Goal: Transaction & Acquisition: Purchase product/service

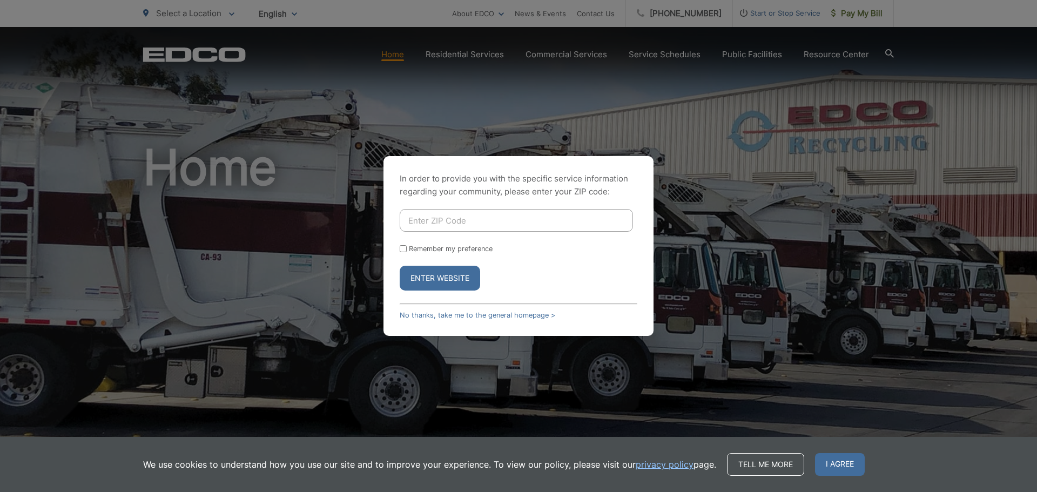
click at [465, 215] on input "Enter ZIP Code" at bounding box center [516, 220] width 233 height 23
type input "92025"
click at [464, 280] on button "Enter Website" at bounding box center [440, 278] width 80 height 25
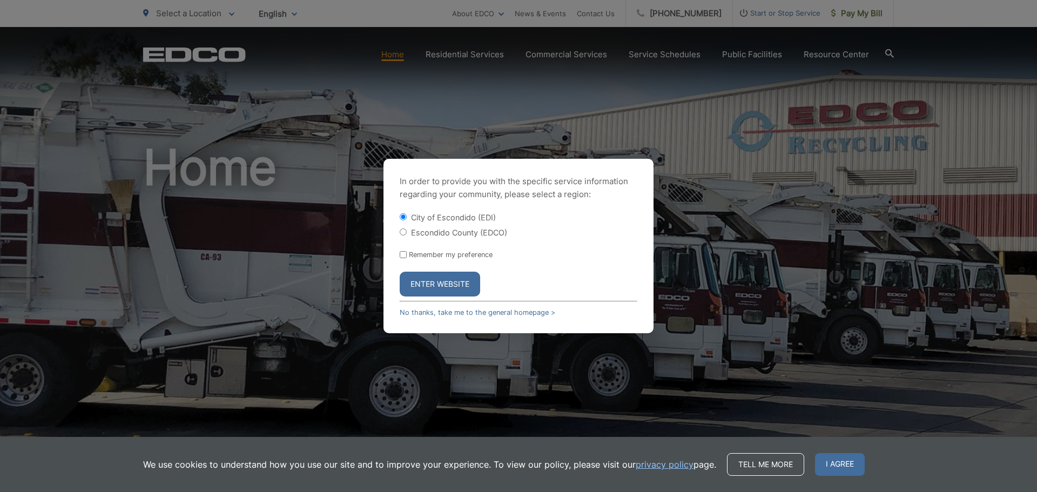
click at [405, 231] on input "Escondido County (EDCO)" at bounding box center [403, 232] width 7 height 7
radio input "true"
click at [437, 284] on button "Enter Website" at bounding box center [440, 284] width 80 height 25
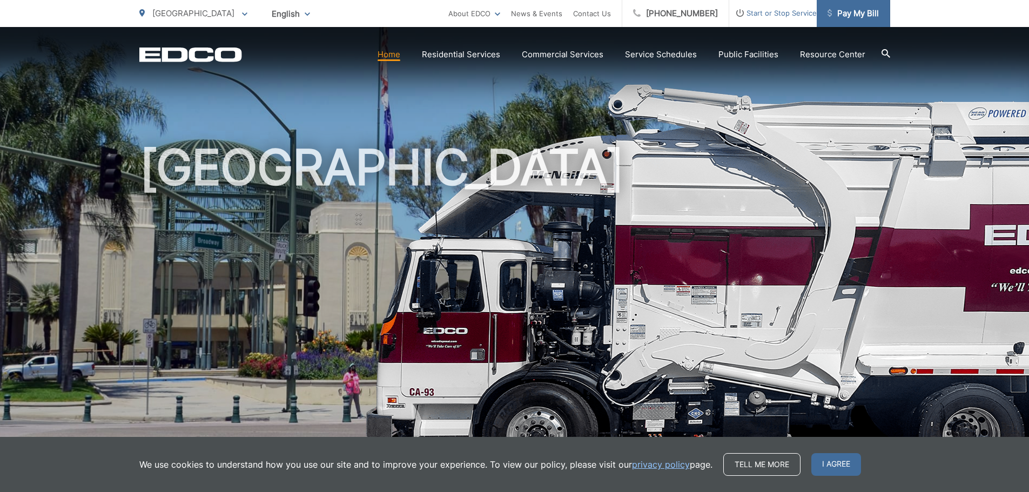
click at [856, 15] on span "Pay My Bill" at bounding box center [853, 13] width 51 height 13
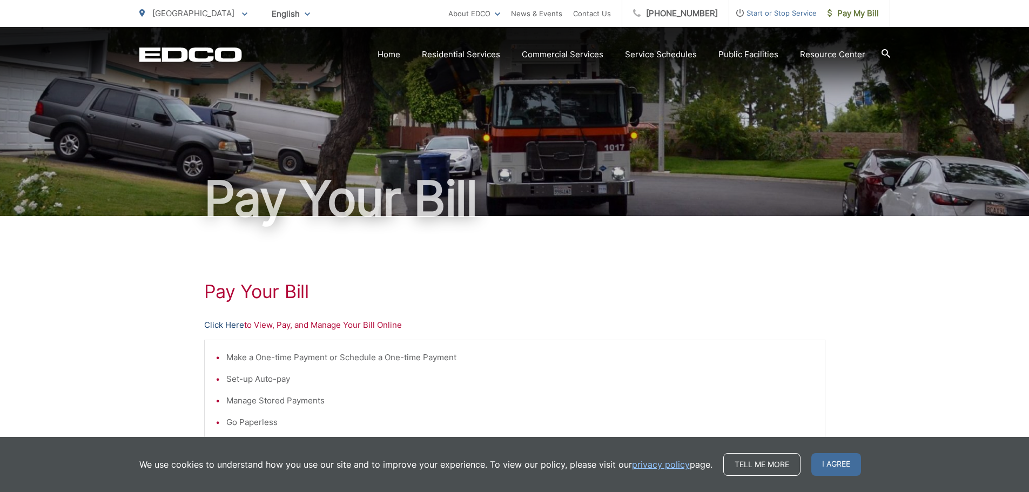
click at [234, 325] on link "Click Here" at bounding box center [224, 325] width 40 height 13
